Goal: Information Seeking & Learning: Learn about a topic

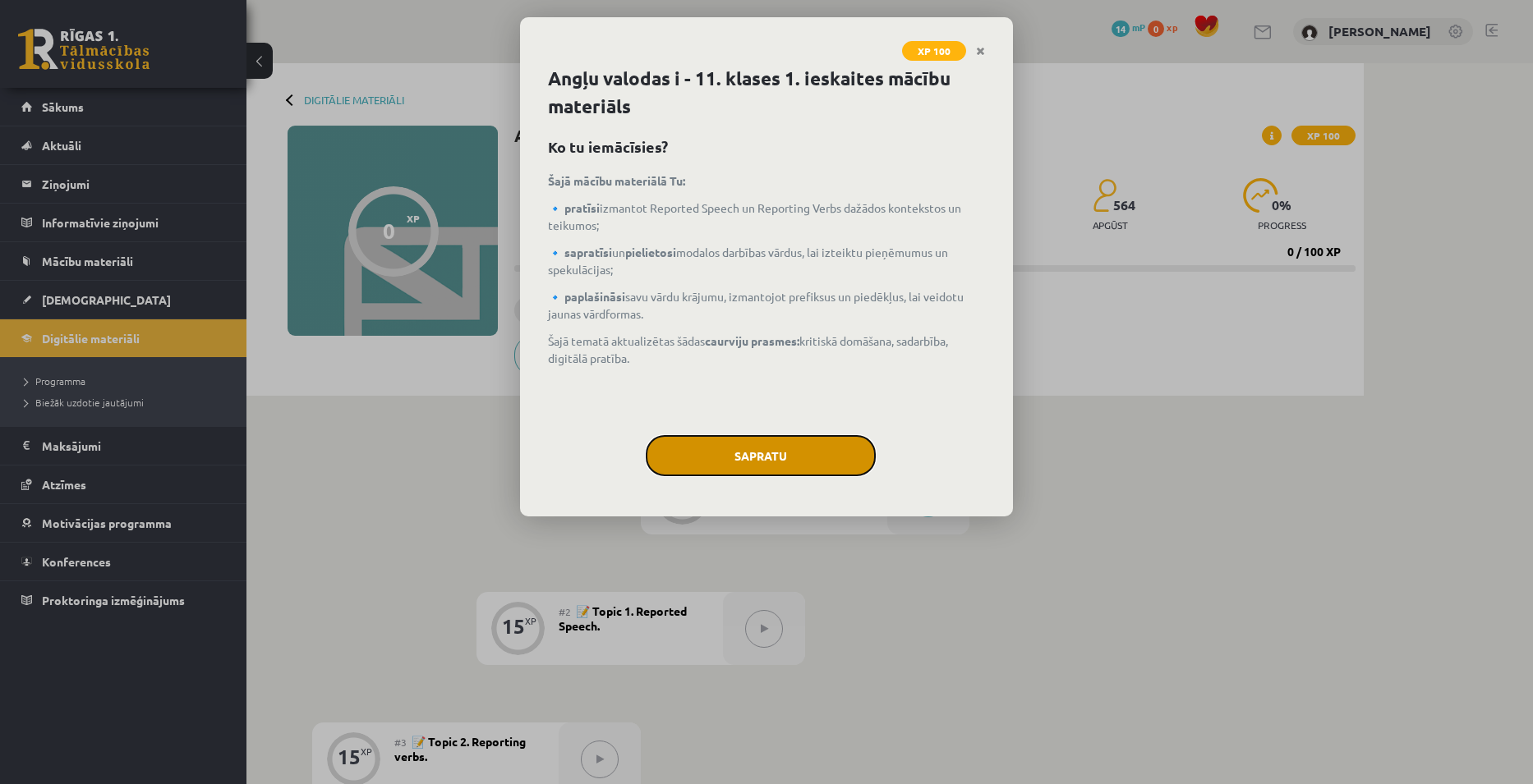
click at [804, 453] on button "Sapratu" at bounding box center [761, 455] width 230 height 41
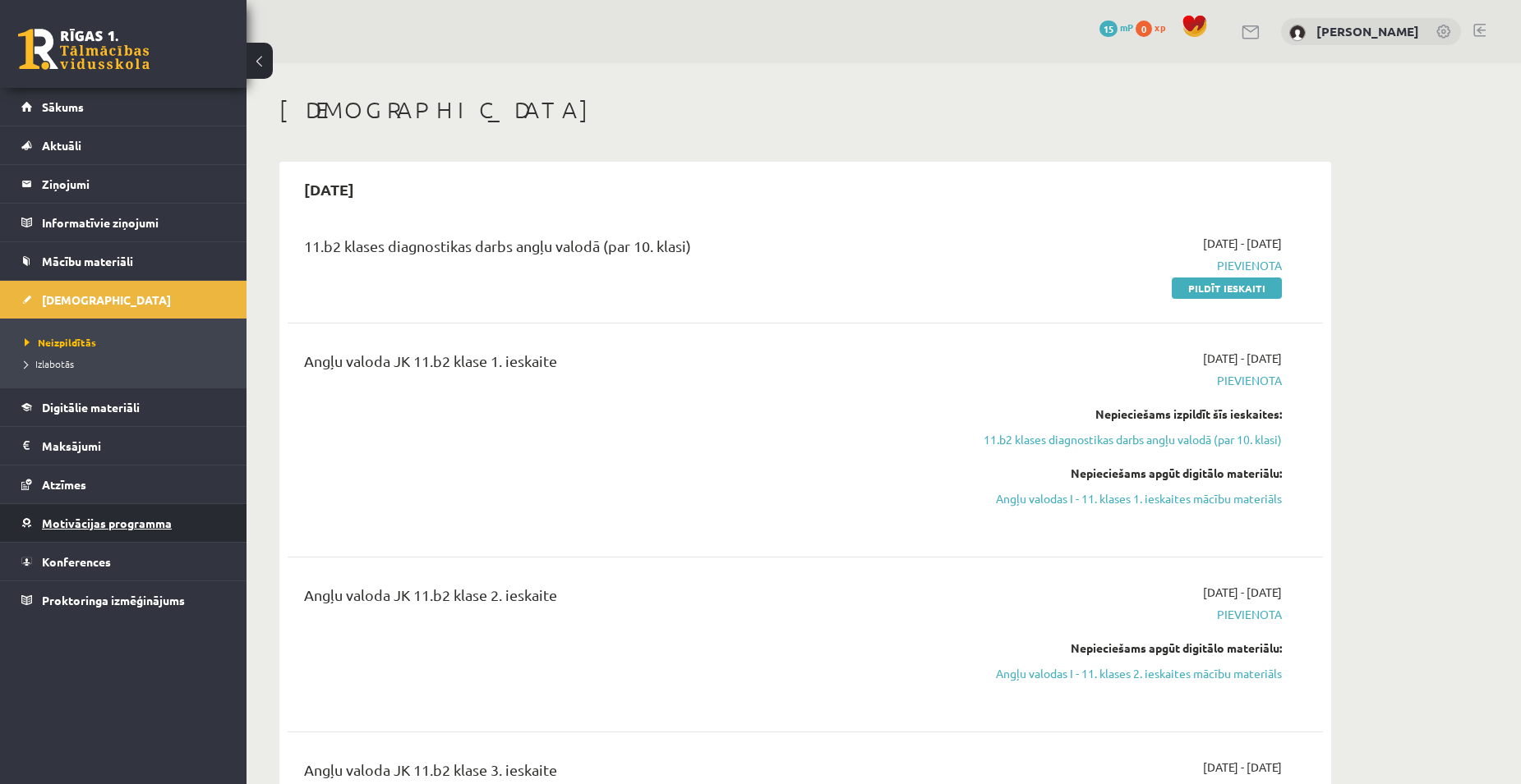
click at [78, 530] on link "Motivācijas programma" at bounding box center [123, 522] width 205 height 37
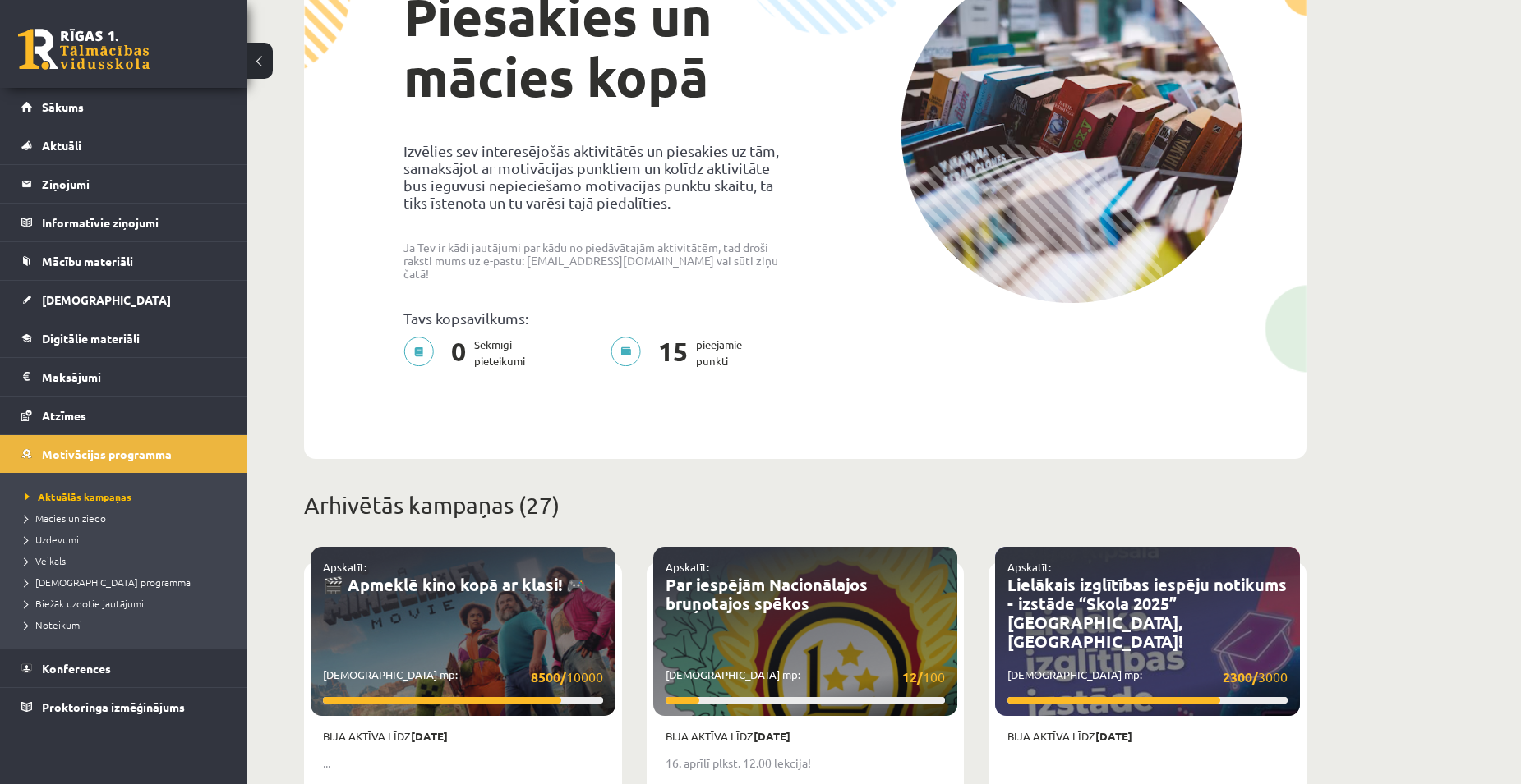
scroll to position [82, 0]
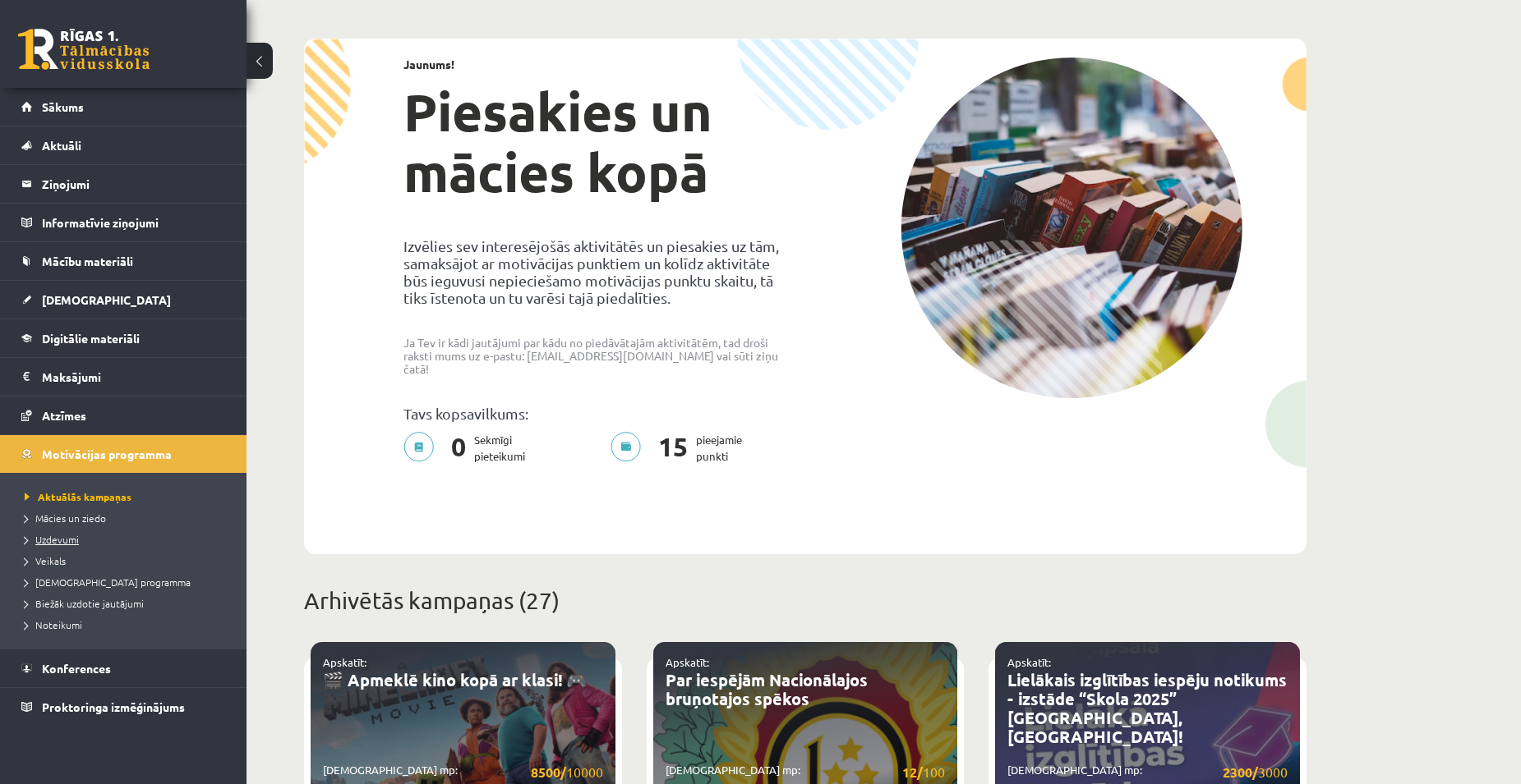
click at [49, 543] on span "Uzdevumi" at bounding box center [51, 539] width 54 height 13
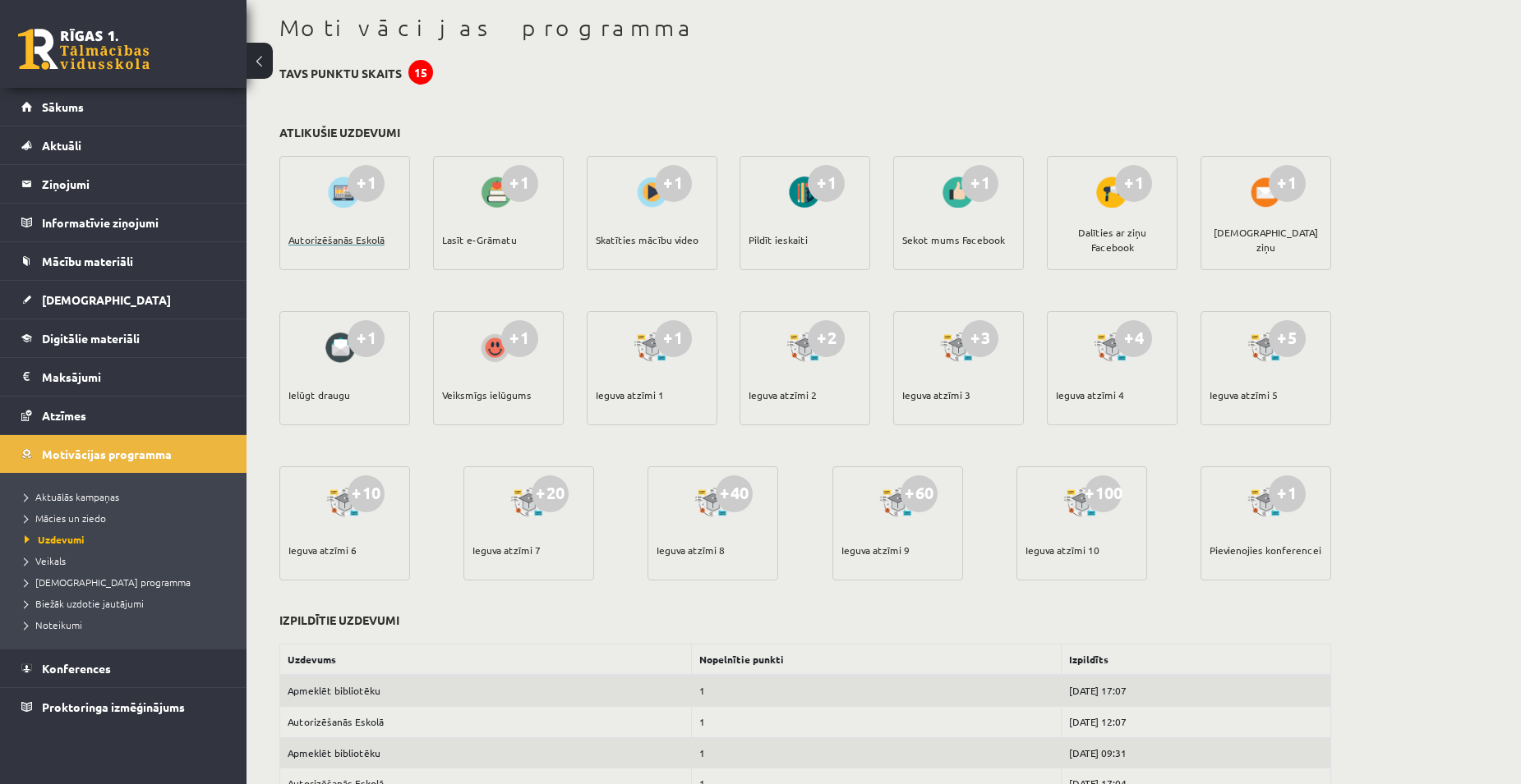
click at [362, 243] on div "Autorizēšanās Eskolā" at bounding box center [336, 239] width 96 height 57
drag, startPoint x: 467, startPoint y: 242, endPoint x: 477, endPoint y: 239, distance: 10.4
click at [479, 239] on div "Lasīt e-Grāmatu" at bounding box center [479, 239] width 75 height 57
click at [135, 604] on span "Biežāk uzdotie jautājumi" at bounding box center [84, 603] width 119 height 13
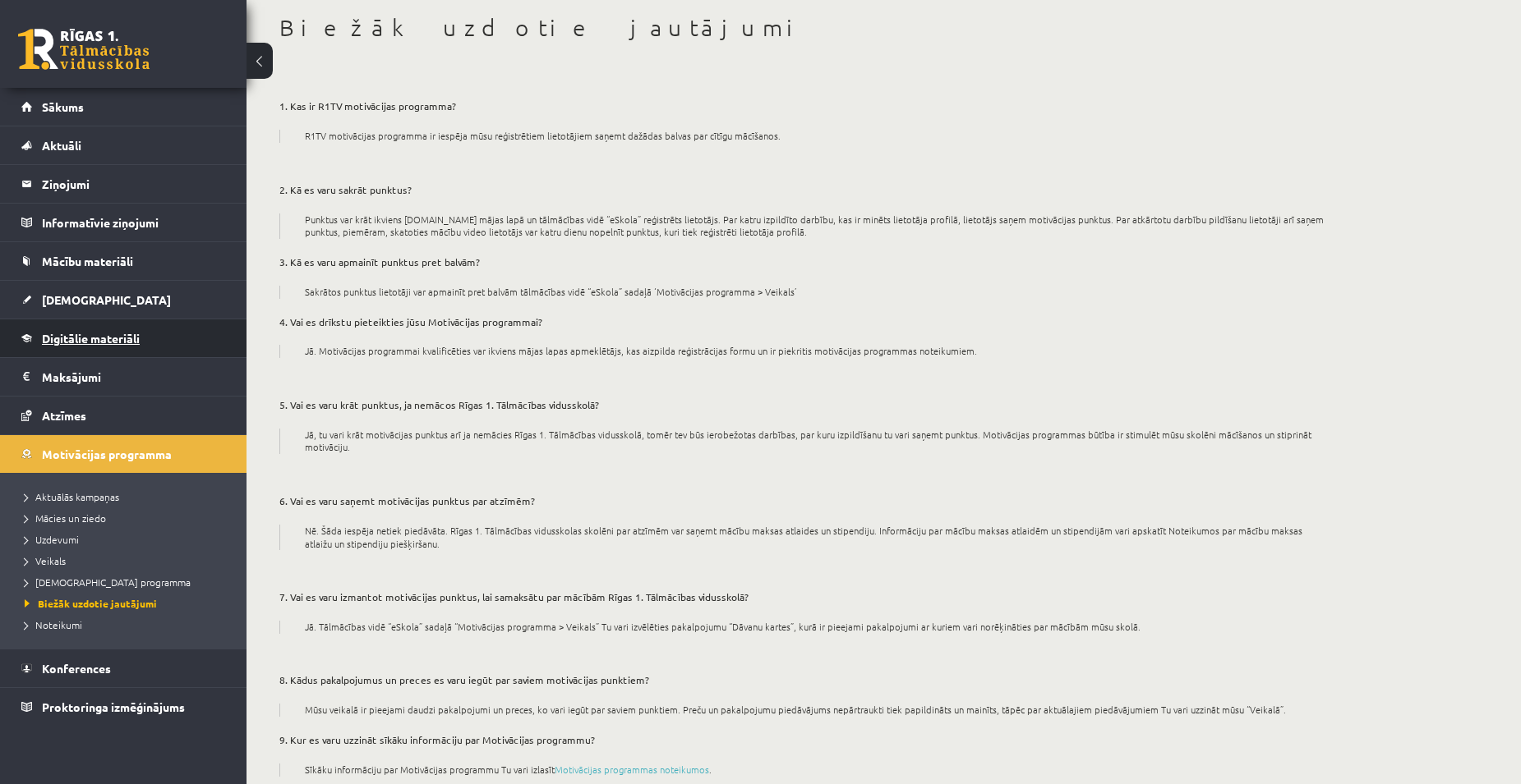
click at [111, 337] on span "Digitālie materiāli" at bounding box center [90, 339] width 98 height 15
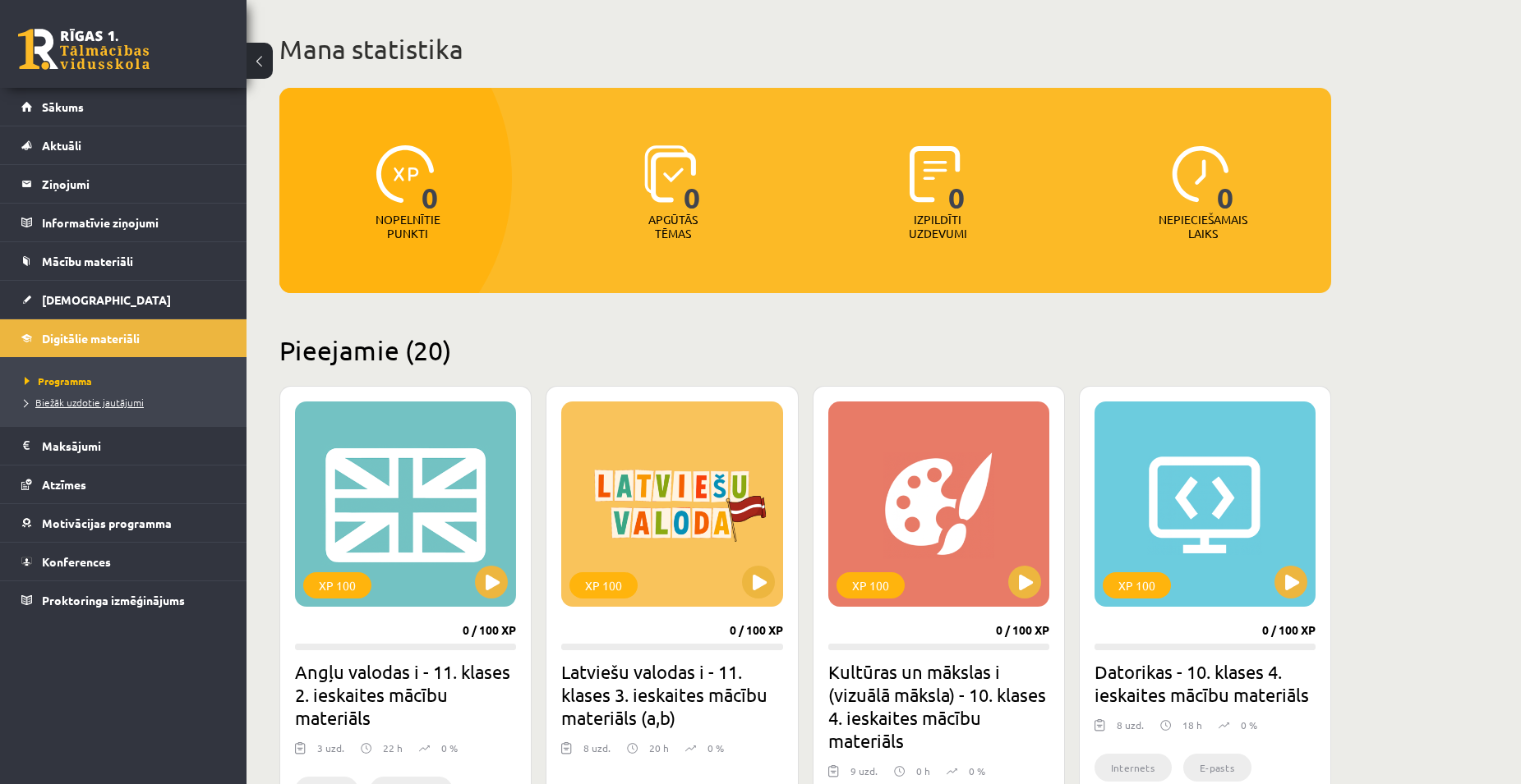
click at [78, 403] on span "Biežāk uzdotie jautājumi" at bounding box center [84, 402] width 119 height 13
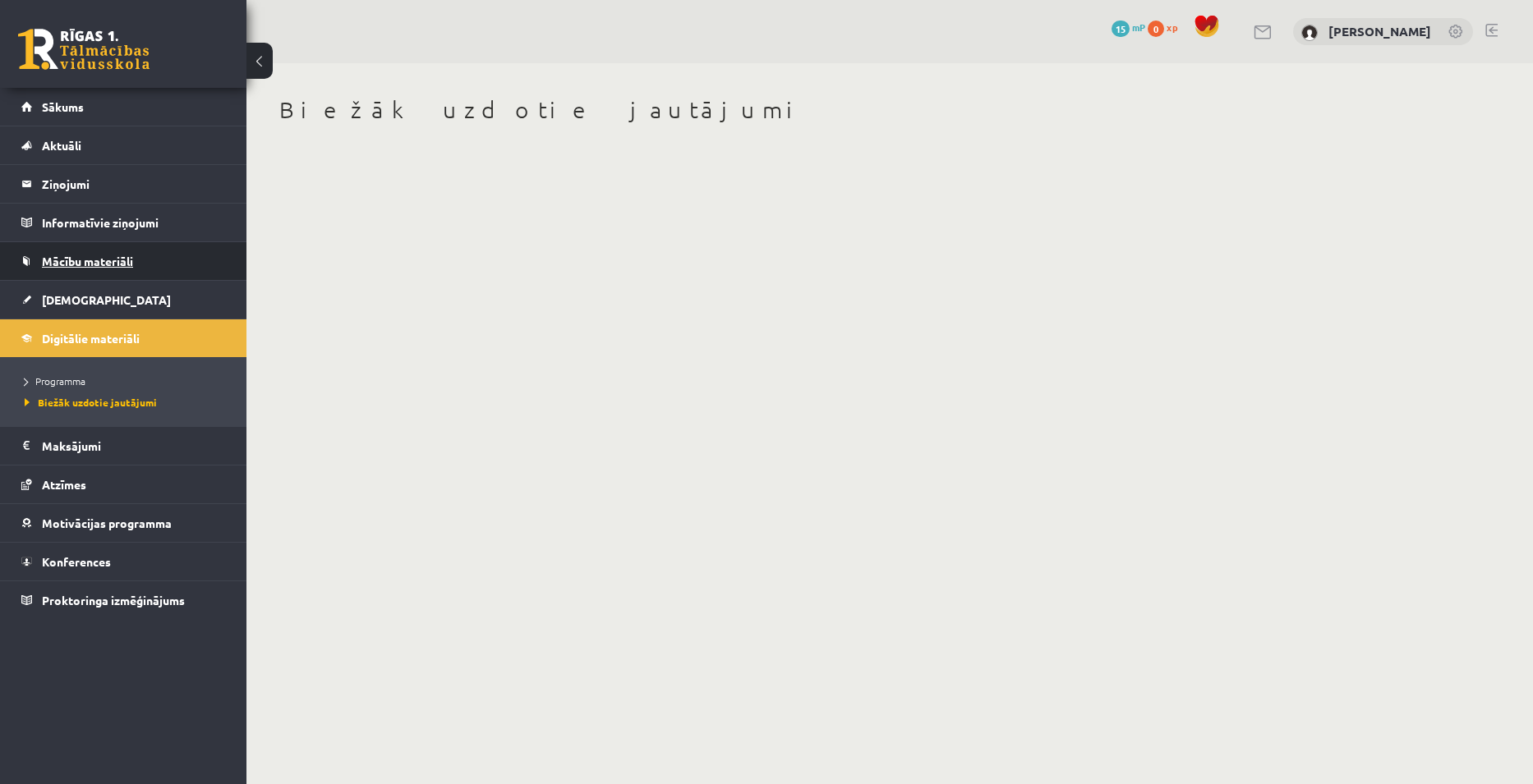
click at [116, 258] on span "Mācību materiāli" at bounding box center [88, 261] width 91 height 15
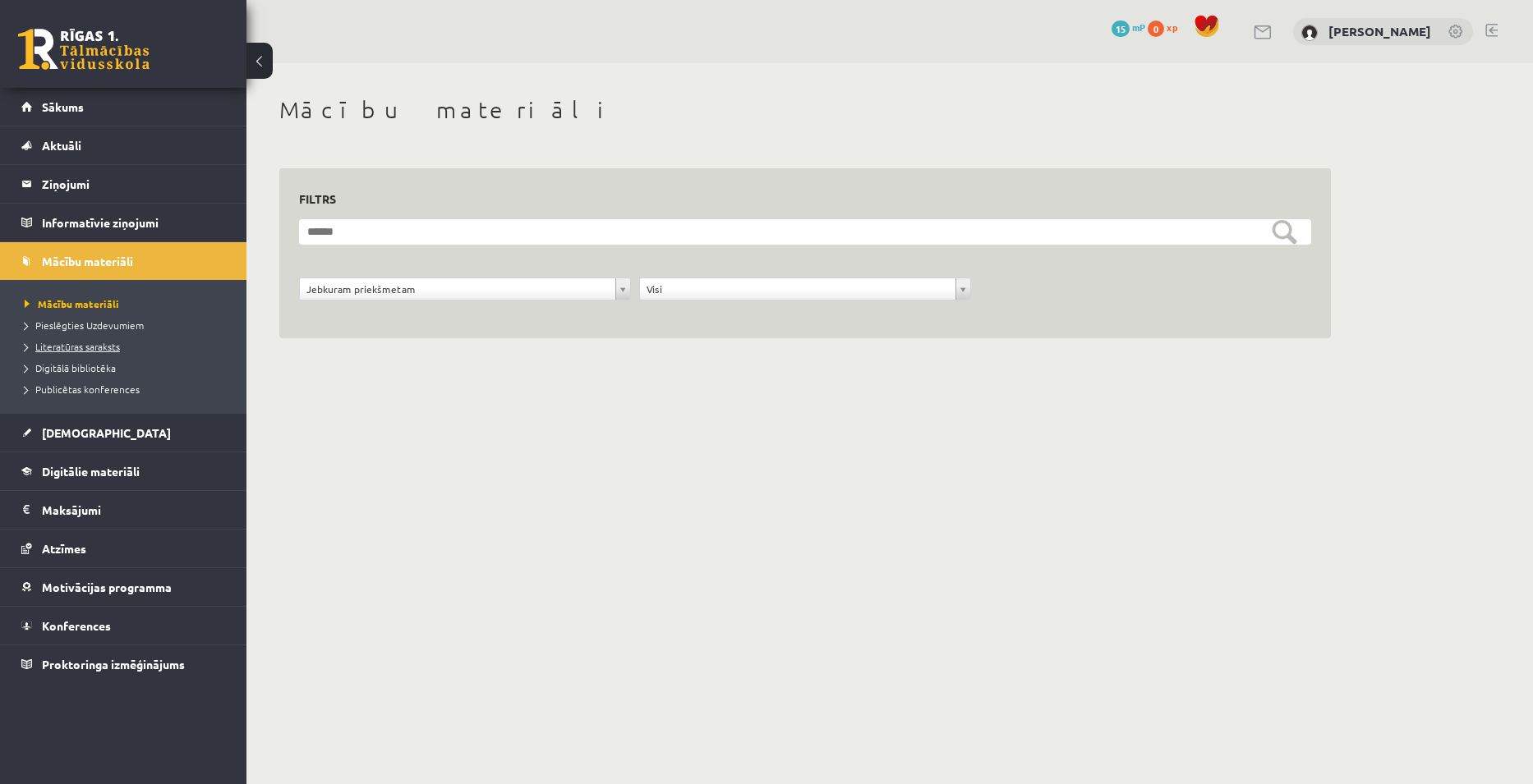
click at [93, 353] on link "Literatūras saraksts" at bounding box center [127, 347] width 205 height 15
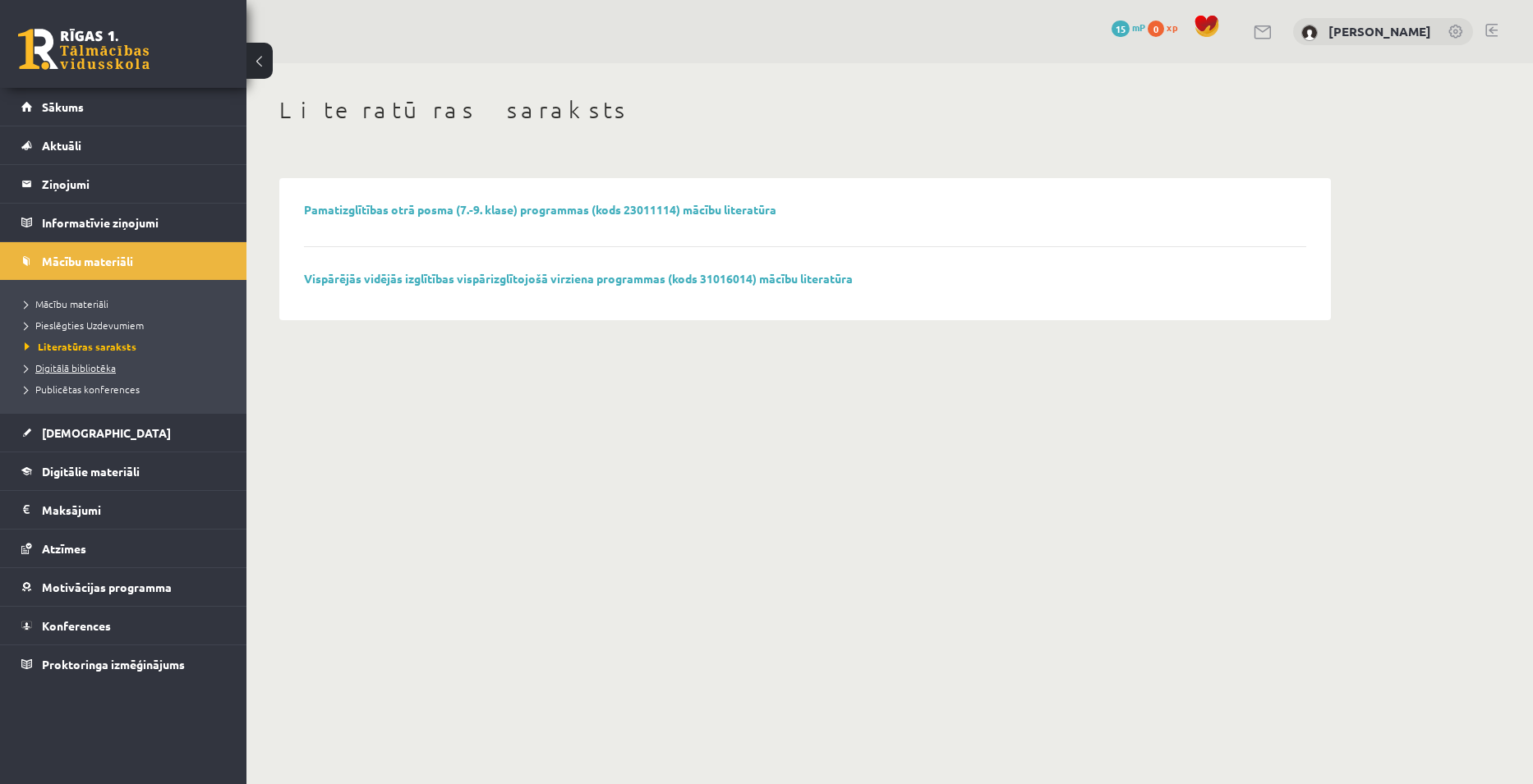
click at [85, 374] on link "Digitālā bibliotēka" at bounding box center [127, 368] width 205 height 15
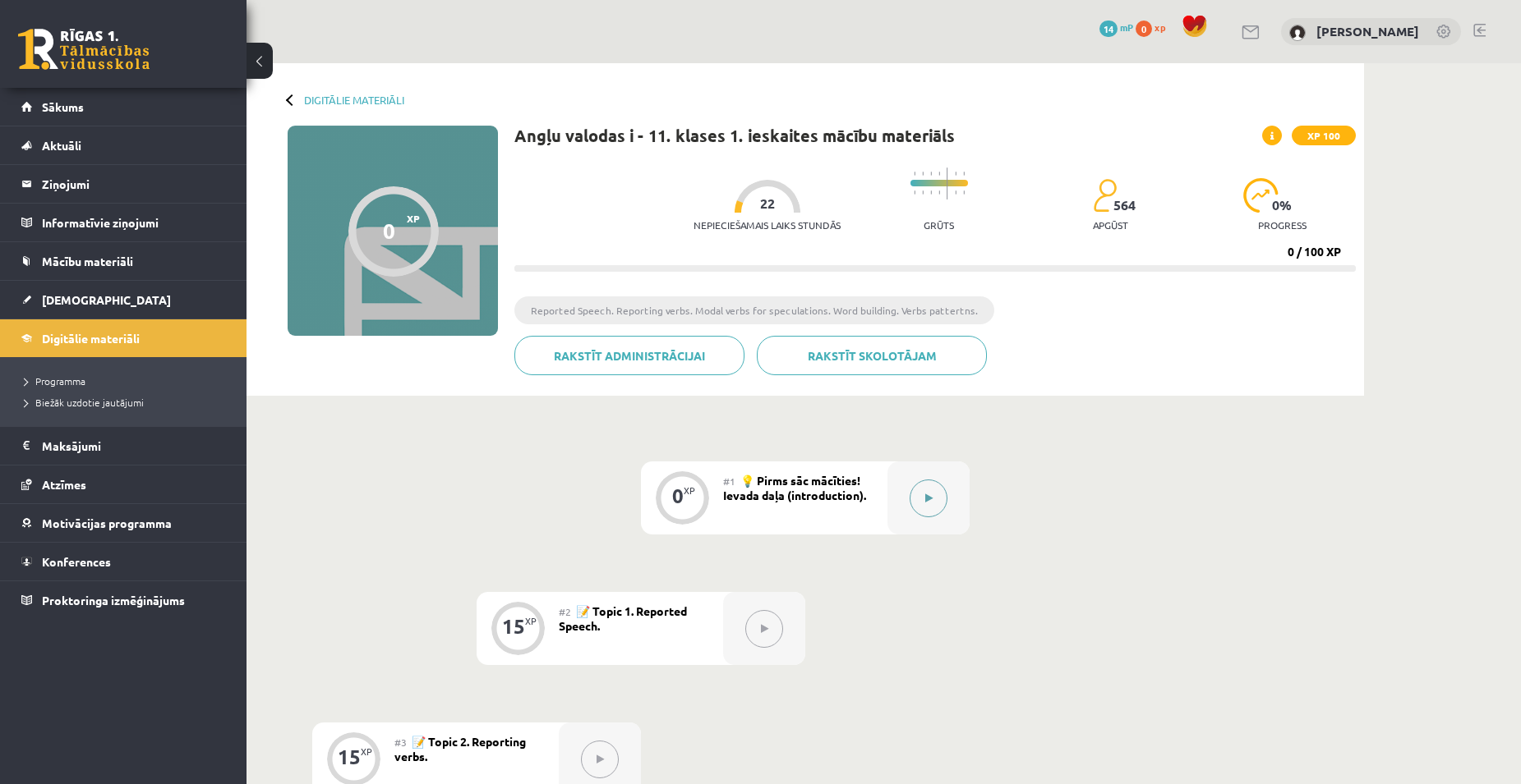
click at [923, 497] on button at bounding box center [928, 497] width 37 height 37
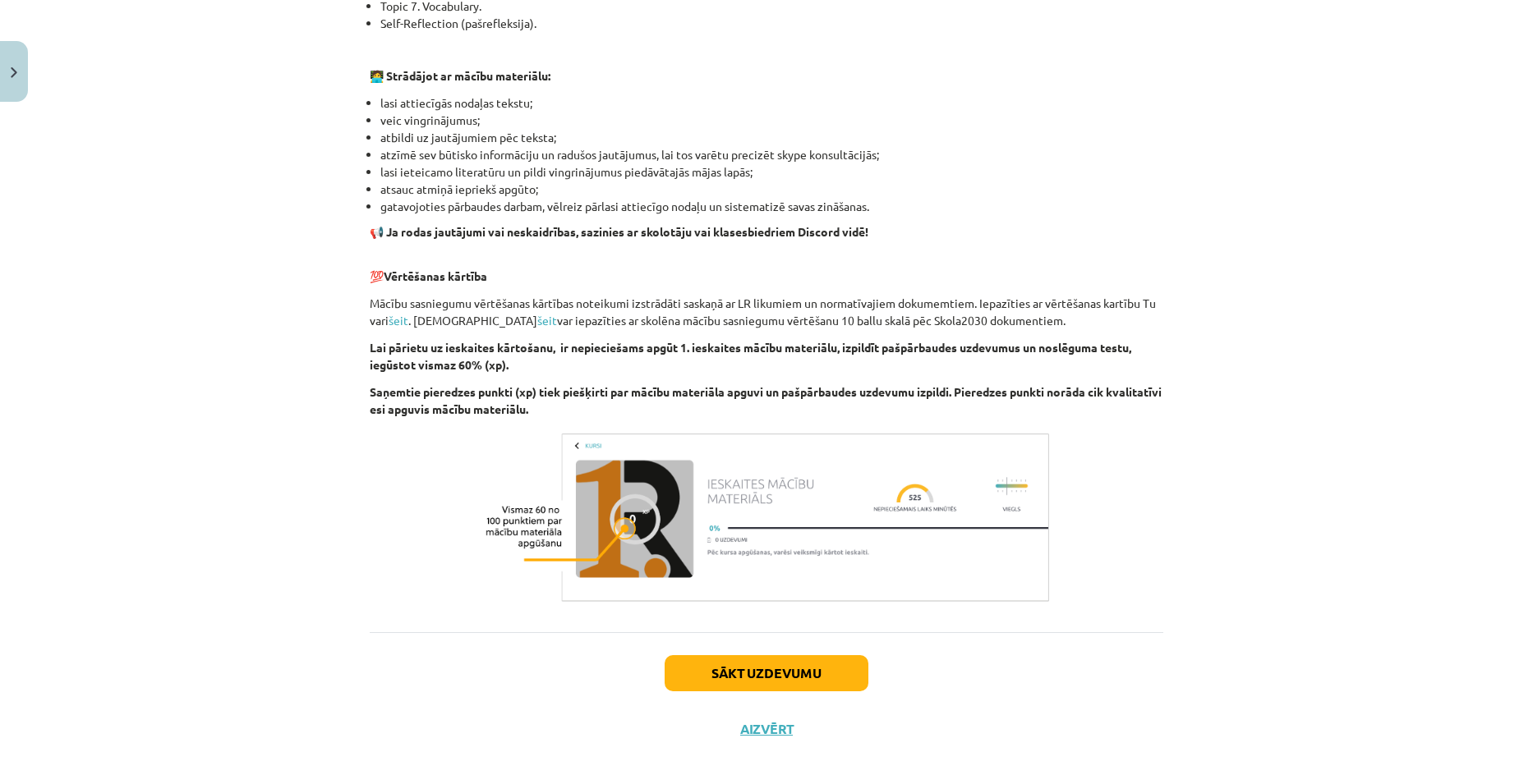
scroll to position [943, 0]
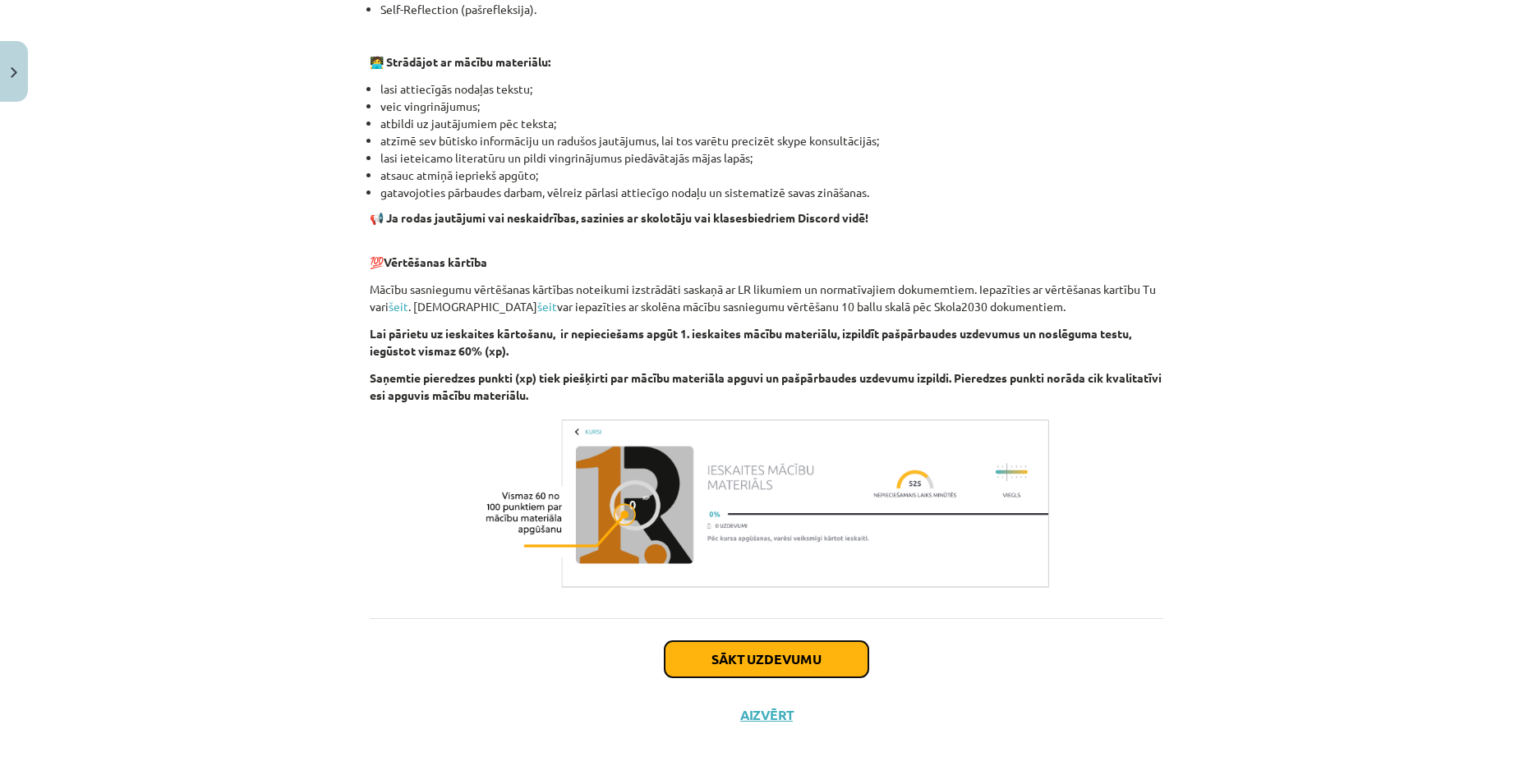
click at [771, 665] on button "Sākt uzdevumu" at bounding box center [766, 660] width 204 height 37
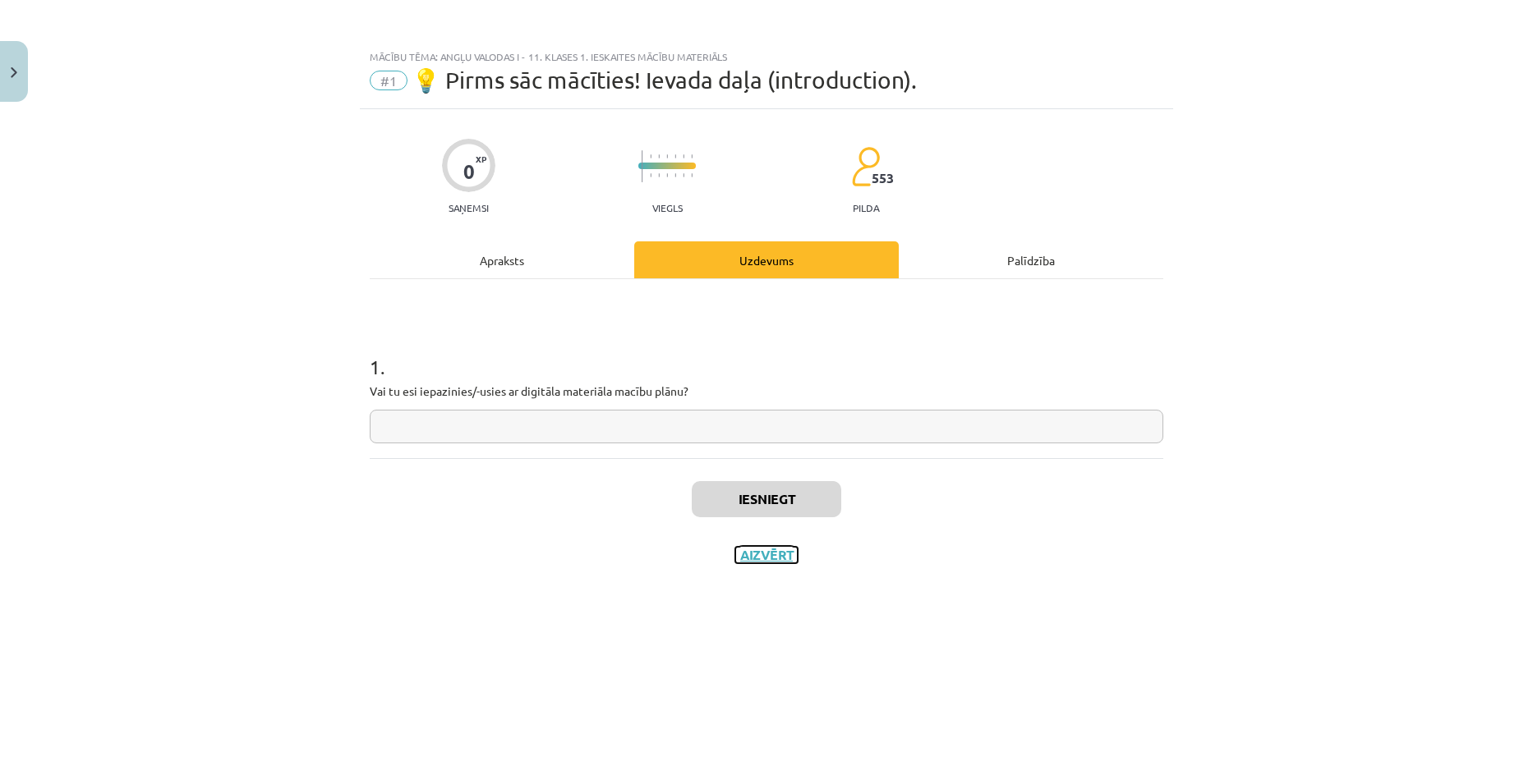
click at [751, 550] on button "Aizvērt" at bounding box center [766, 555] width 62 height 16
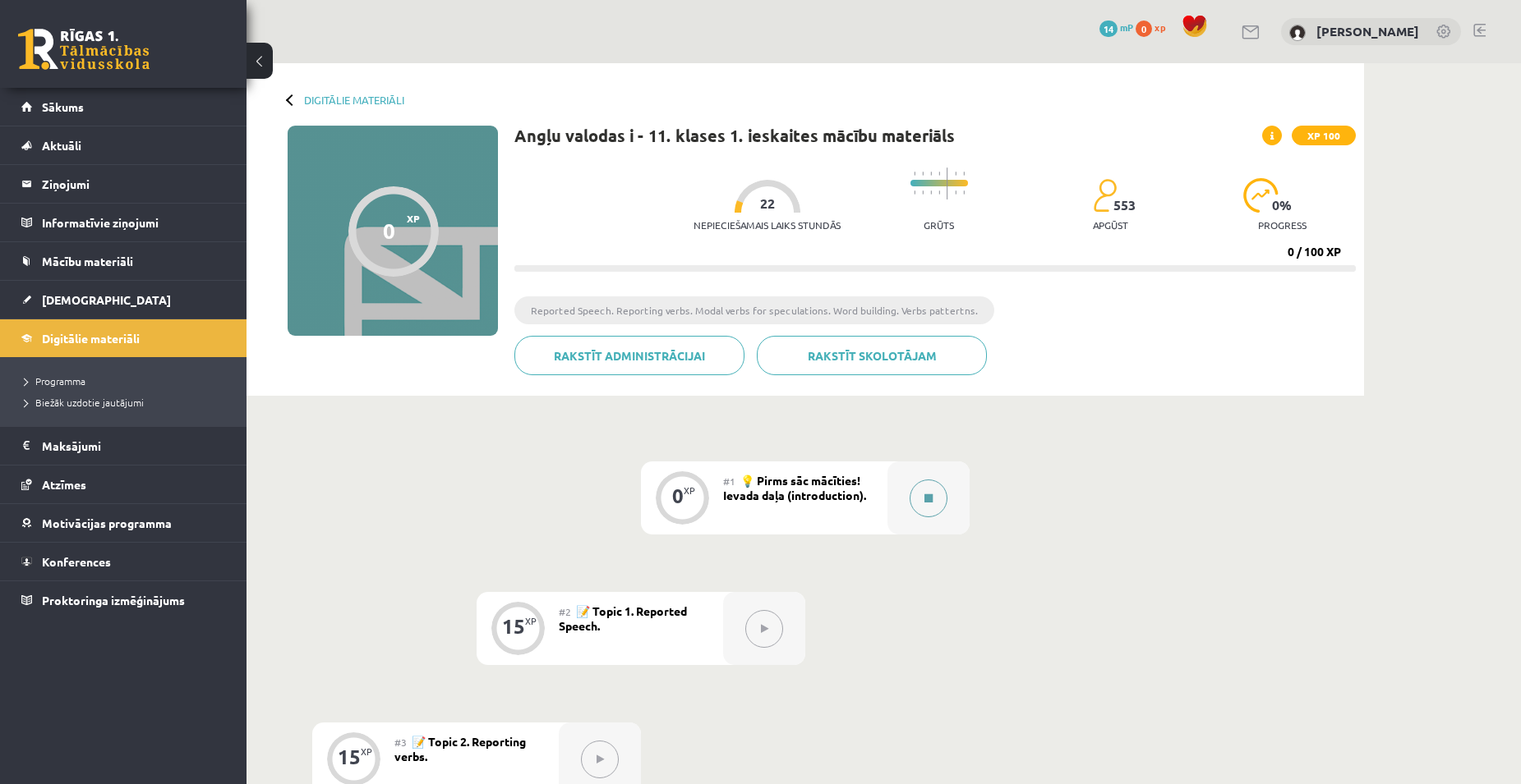
click at [918, 510] on button at bounding box center [928, 497] width 37 height 37
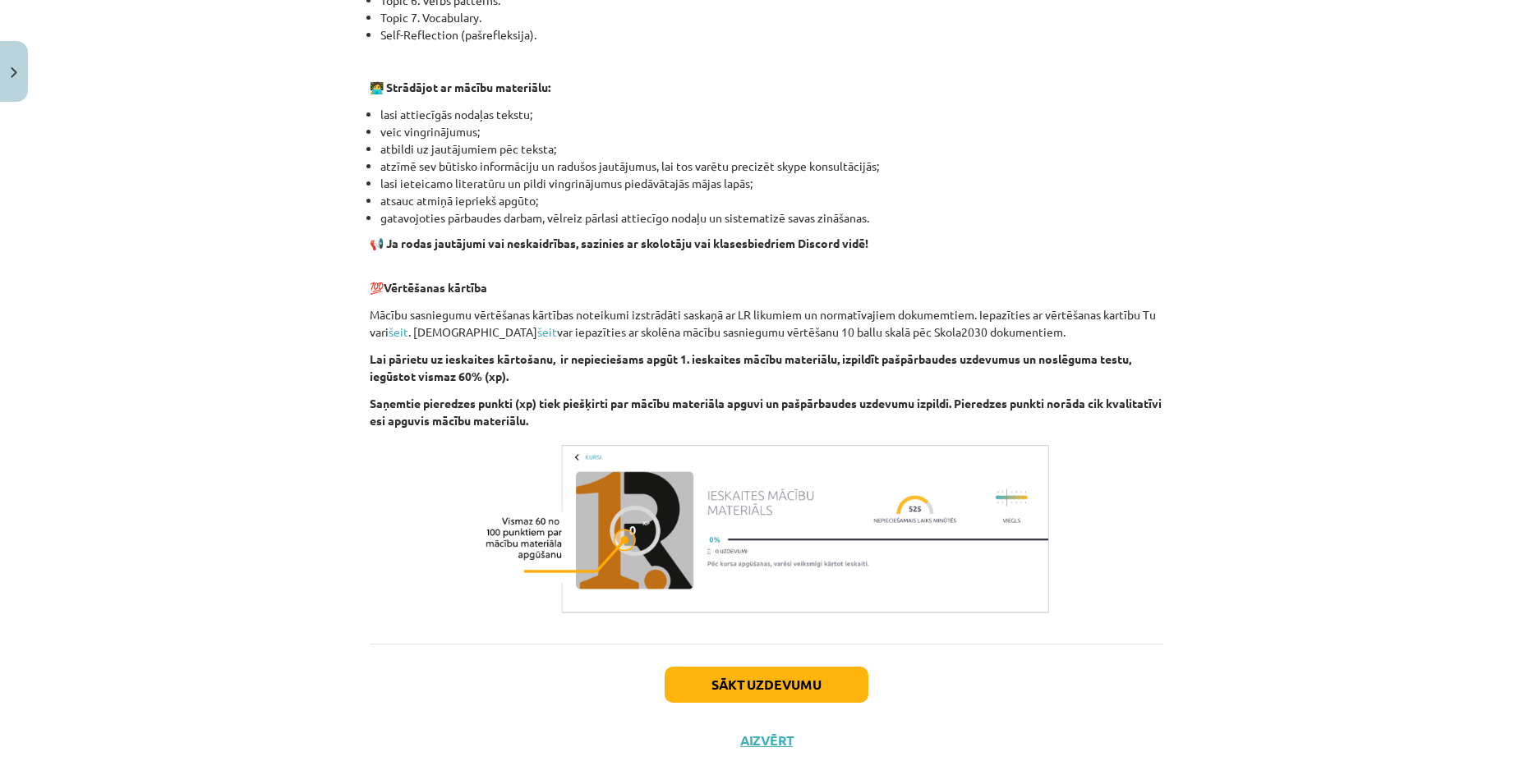
scroll to position [943, 0]
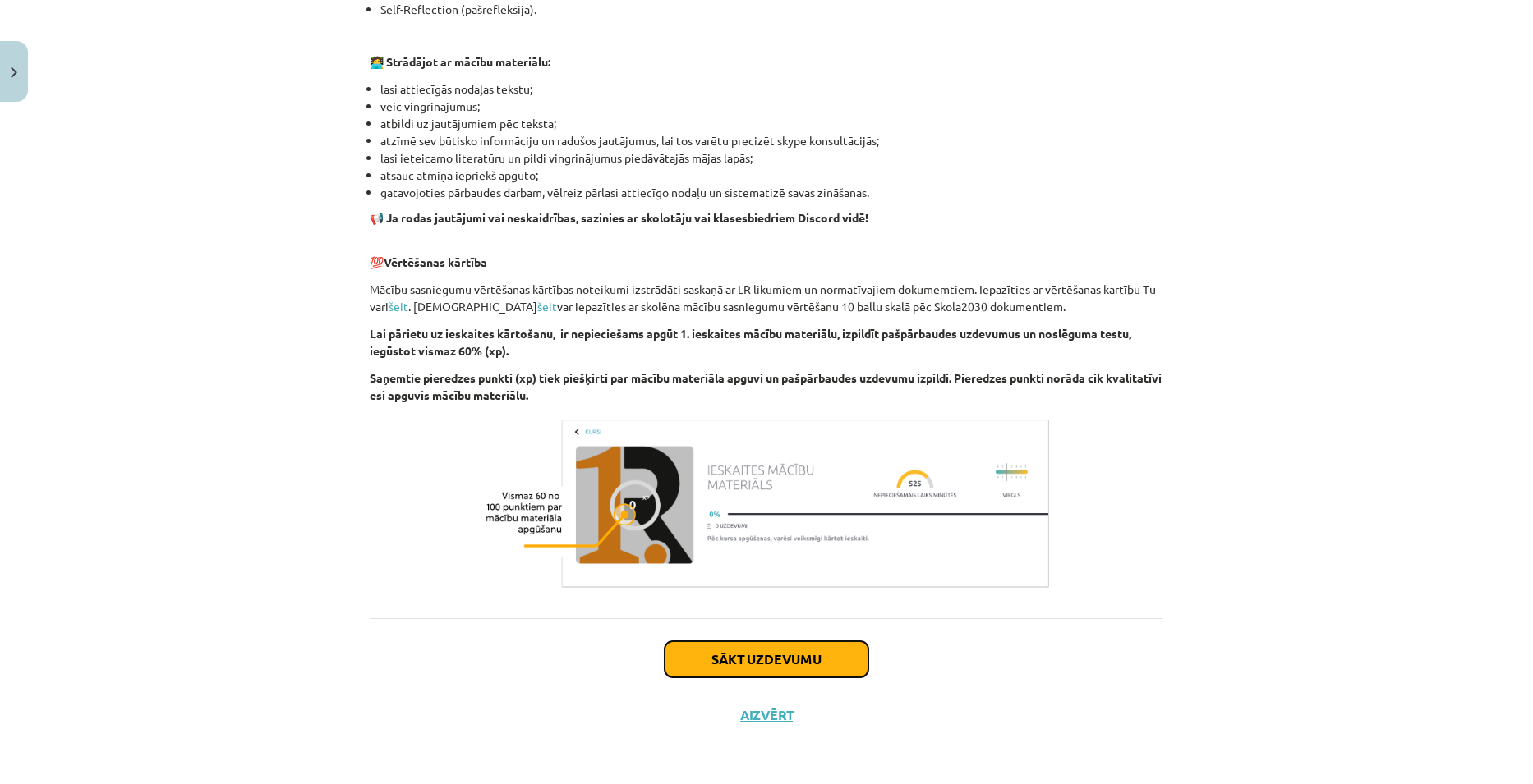
click at [789, 674] on button "Sākt uzdevumu" at bounding box center [766, 660] width 204 height 37
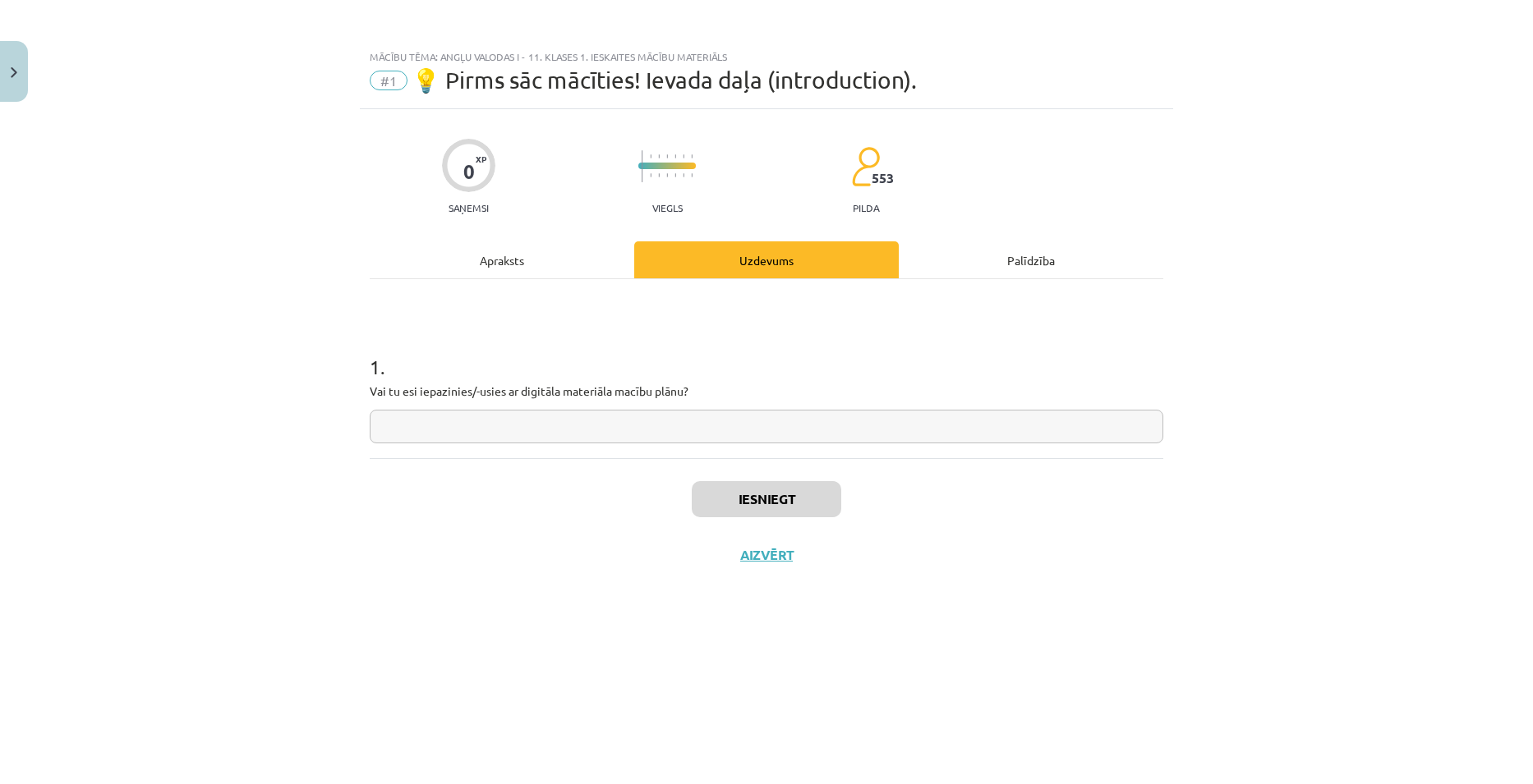
scroll to position [0, 0]
click at [583, 422] on input "text" at bounding box center [766, 426] width 793 height 34
type input "*"
type input "**********"
click at [808, 497] on button "Iesniegt" at bounding box center [767, 499] width 150 height 37
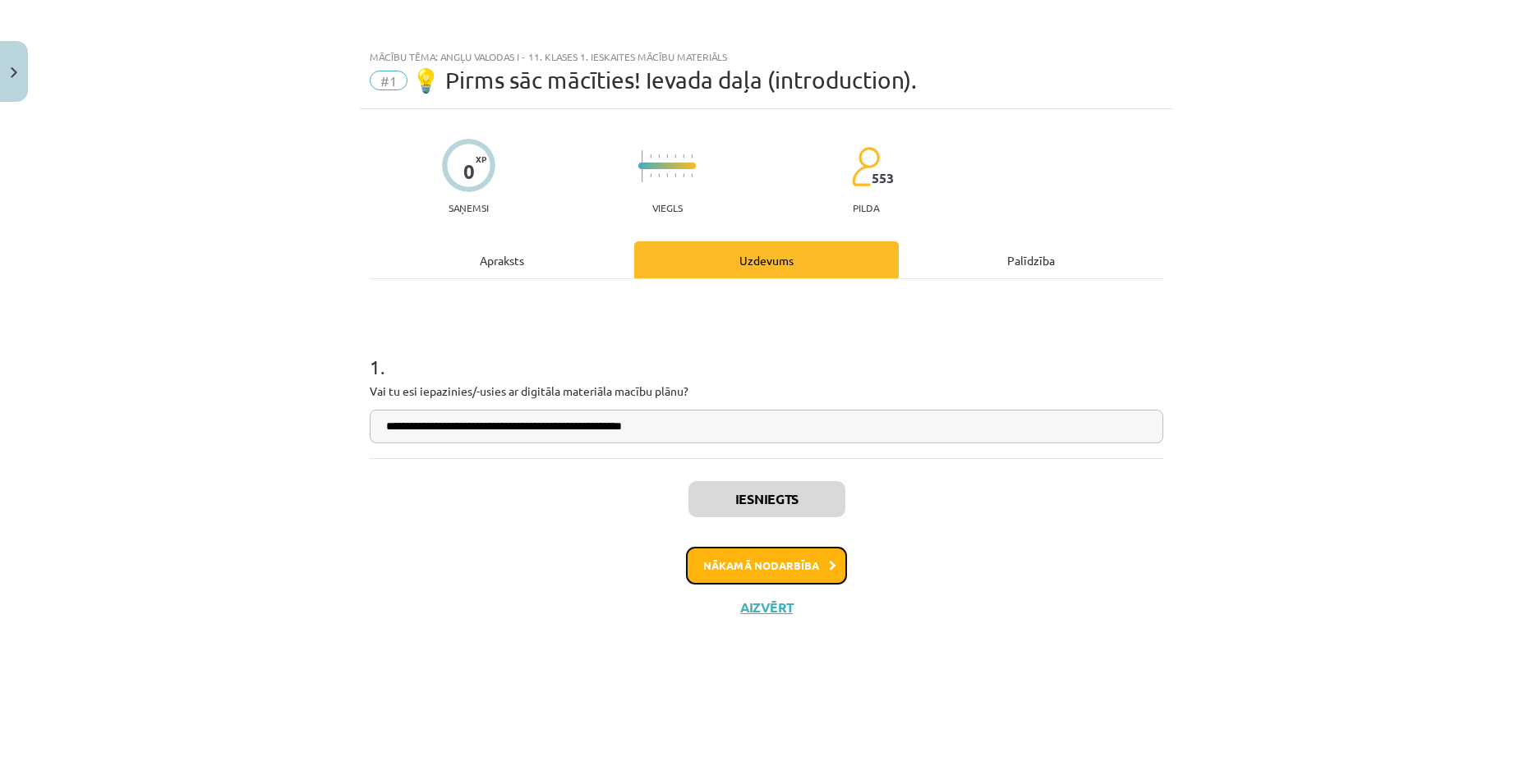
click at [767, 567] on button "Nākamā nodarbība" at bounding box center [766, 565] width 161 height 37
